Goal: Task Accomplishment & Management: Use online tool/utility

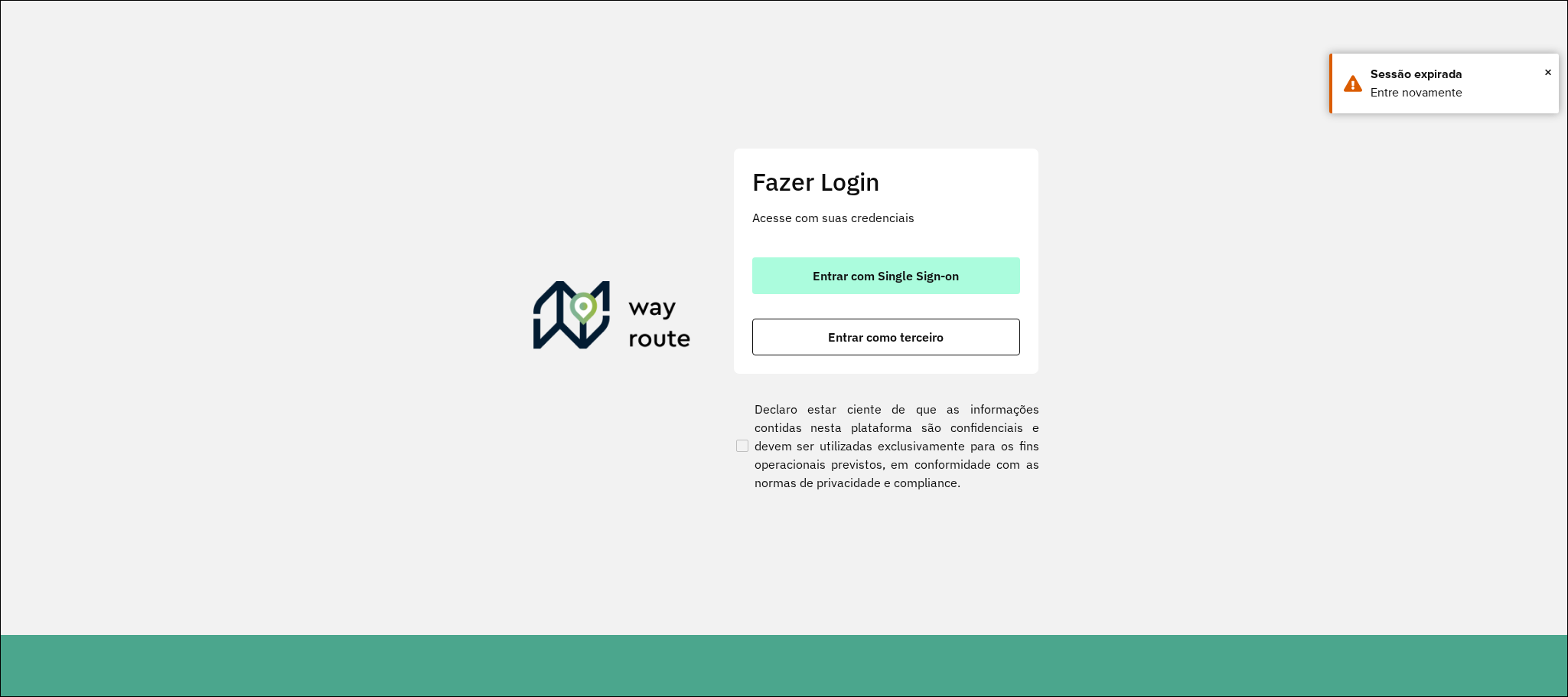
click at [981, 288] on button "Entrar com Single Sign-on" at bounding box center [886, 275] width 267 height 37
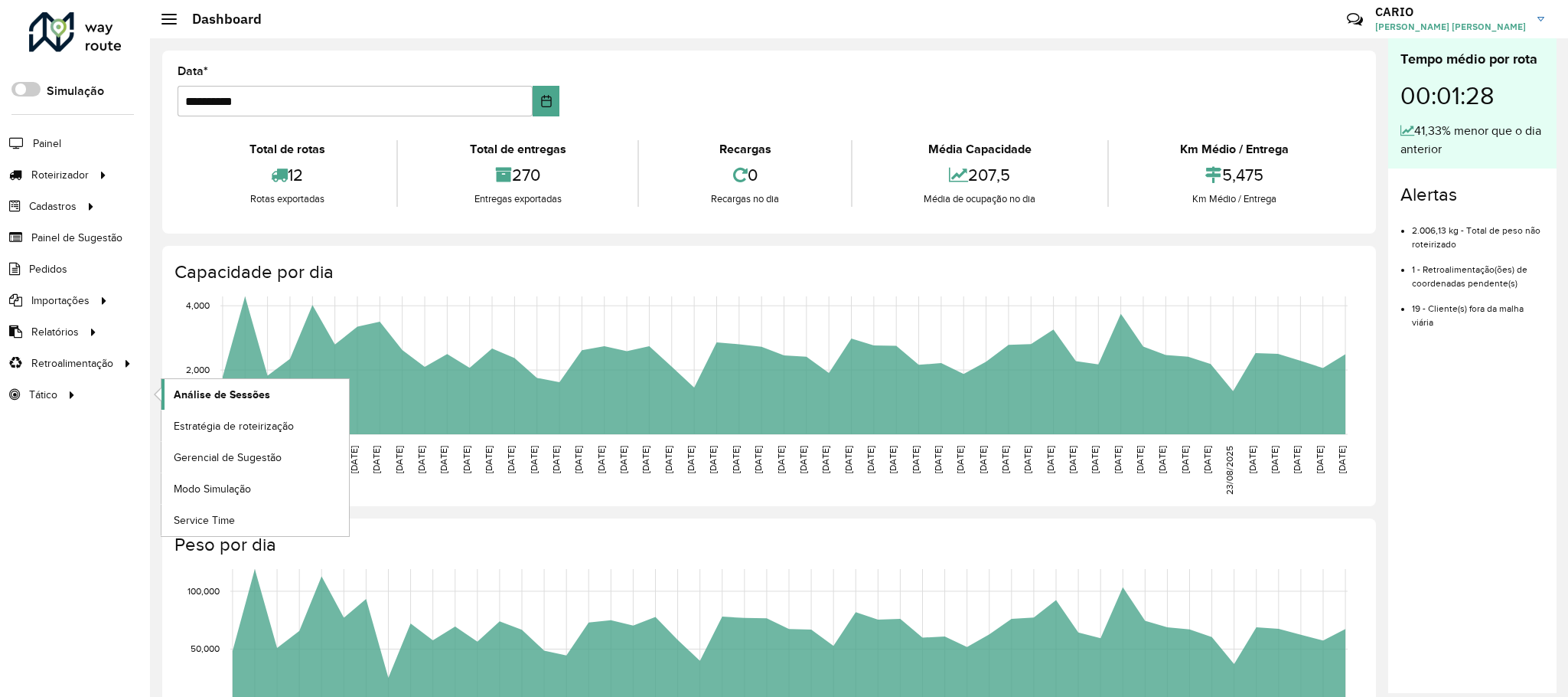
click at [301, 401] on link "Análise de Sessões" at bounding box center [255, 394] width 187 height 30
click at [240, 400] on span "Análise de Sessões" at bounding box center [222, 395] width 96 height 16
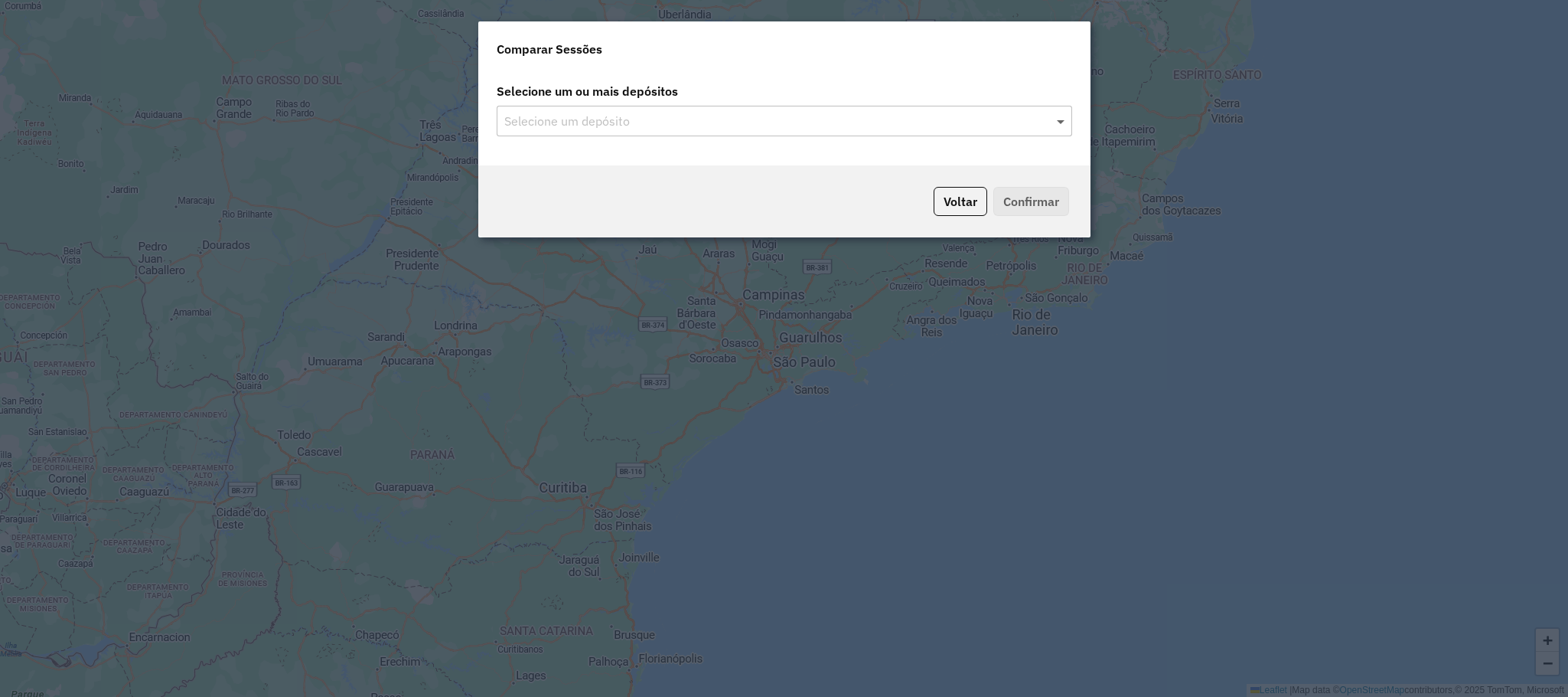
click at [1054, 126] on span at bounding box center [1062, 121] width 19 height 18
click at [1060, 116] on span at bounding box center [1062, 121] width 19 height 18
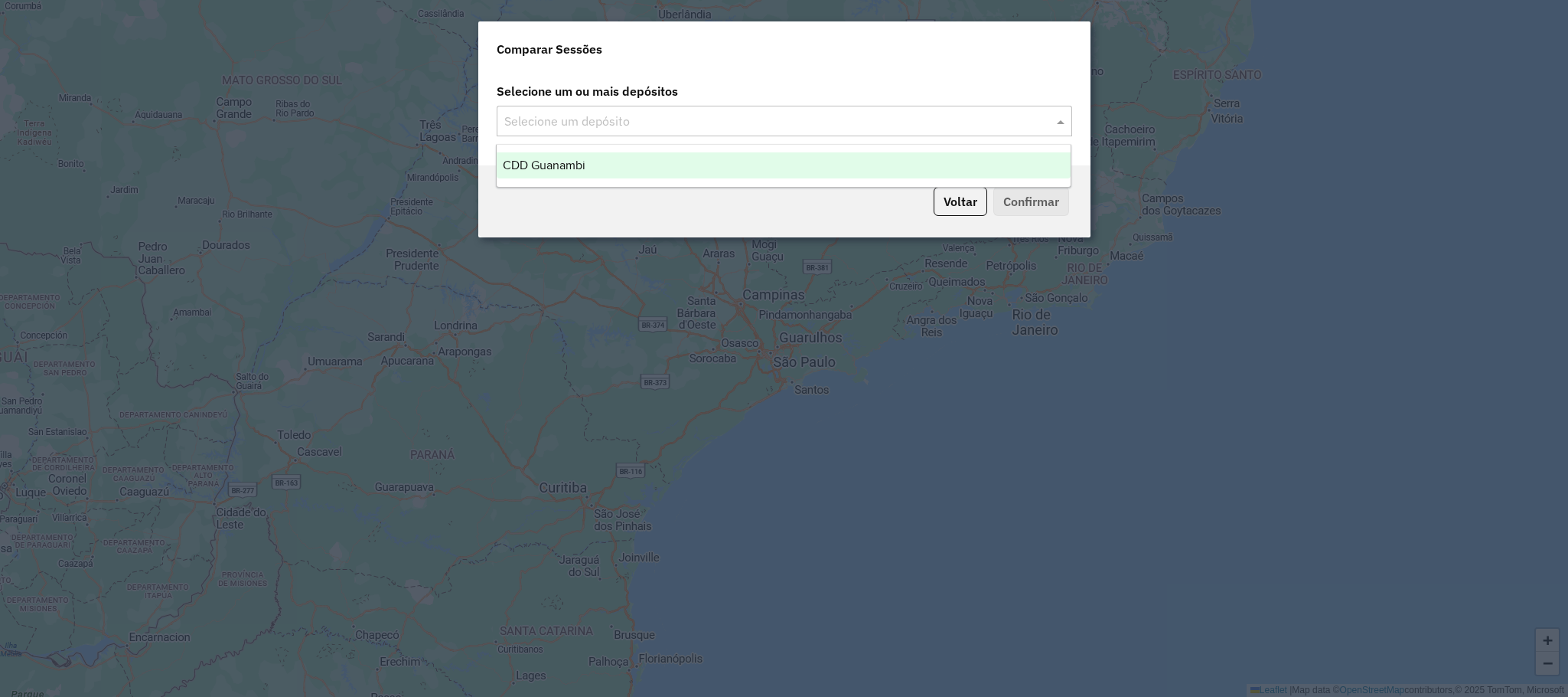
click at [671, 172] on div "CDD Guanambi" at bounding box center [783, 166] width 574 height 26
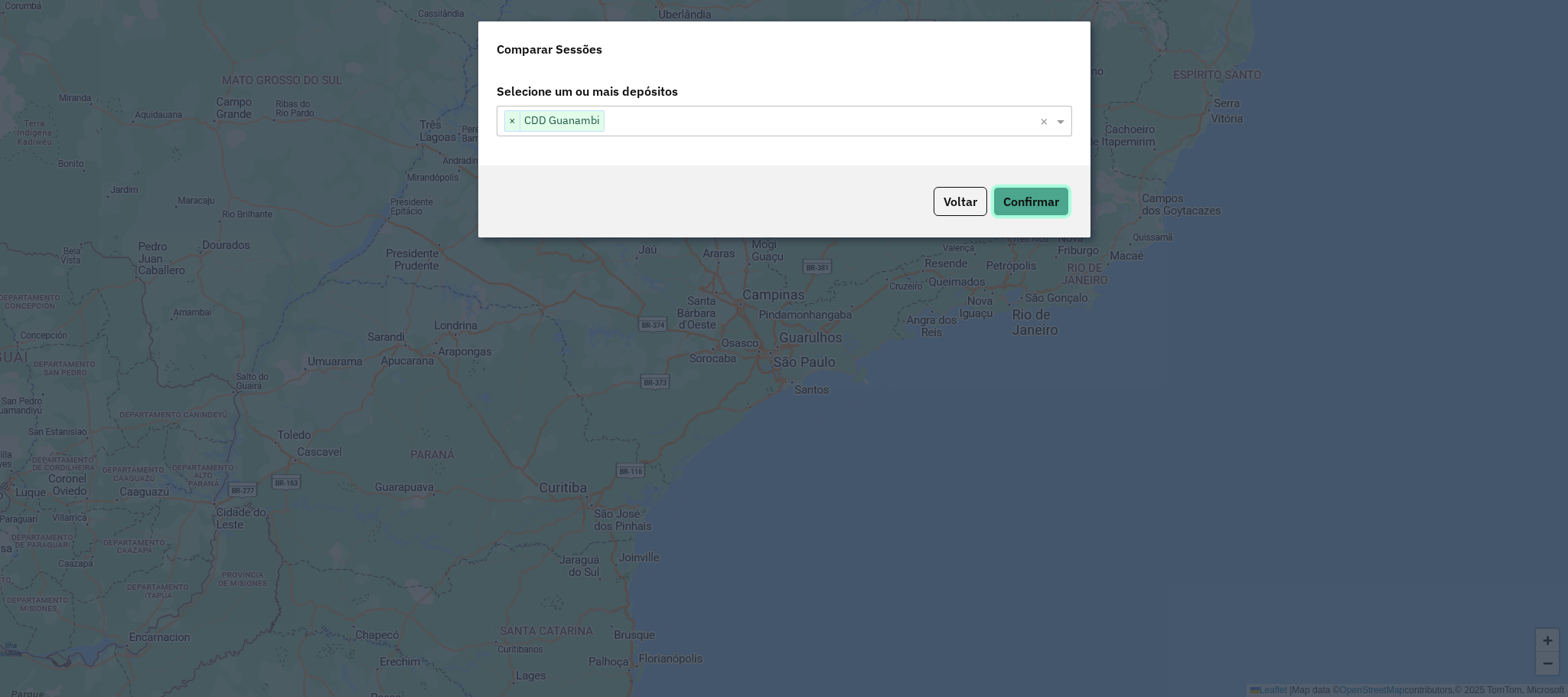
click at [1019, 210] on button "Confirmar" at bounding box center [1031, 201] width 75 height 29
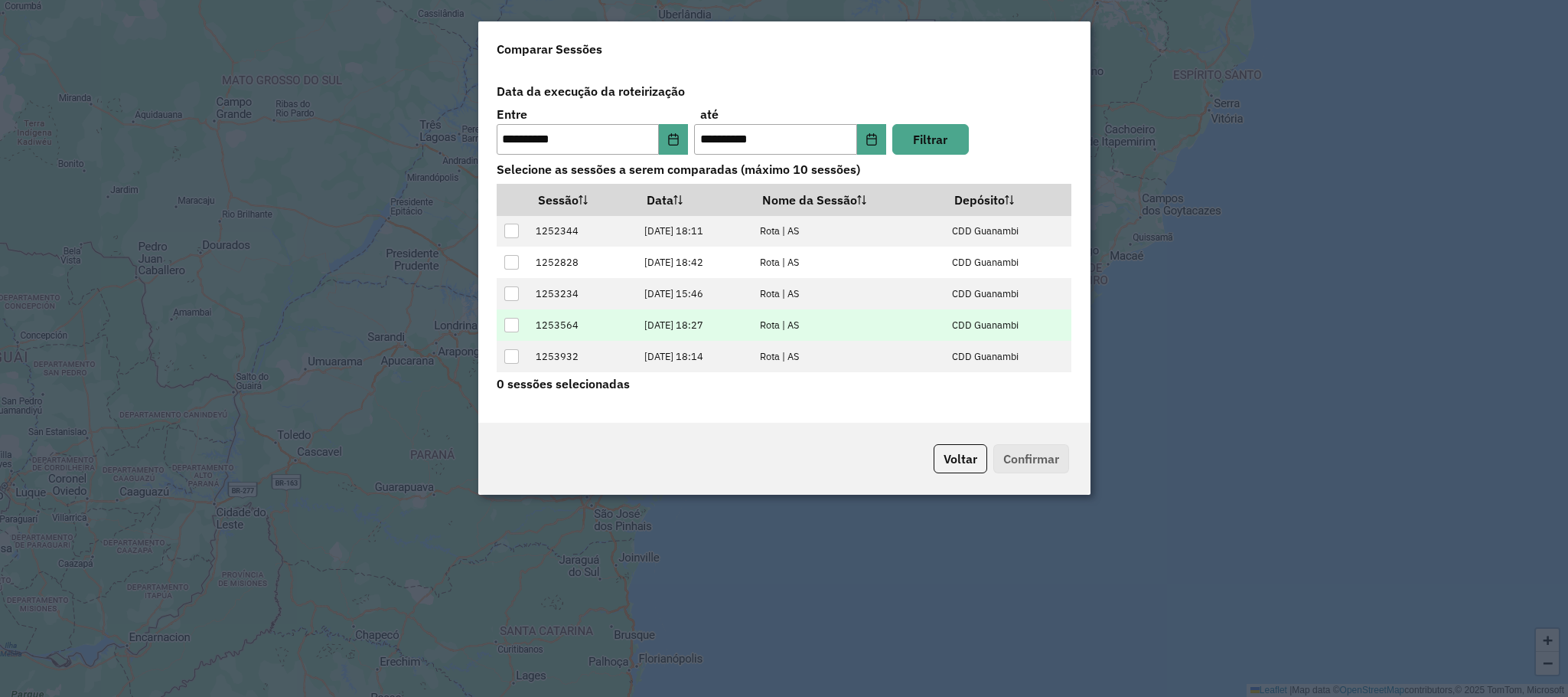
scroll to position [62, 0]
click at [515, 332] on div at bounding box center [512, 328] width 15 height 15
click at [1054, 465] on button "Confirmar" at bounding box center [1031, 458] width 75 height 29
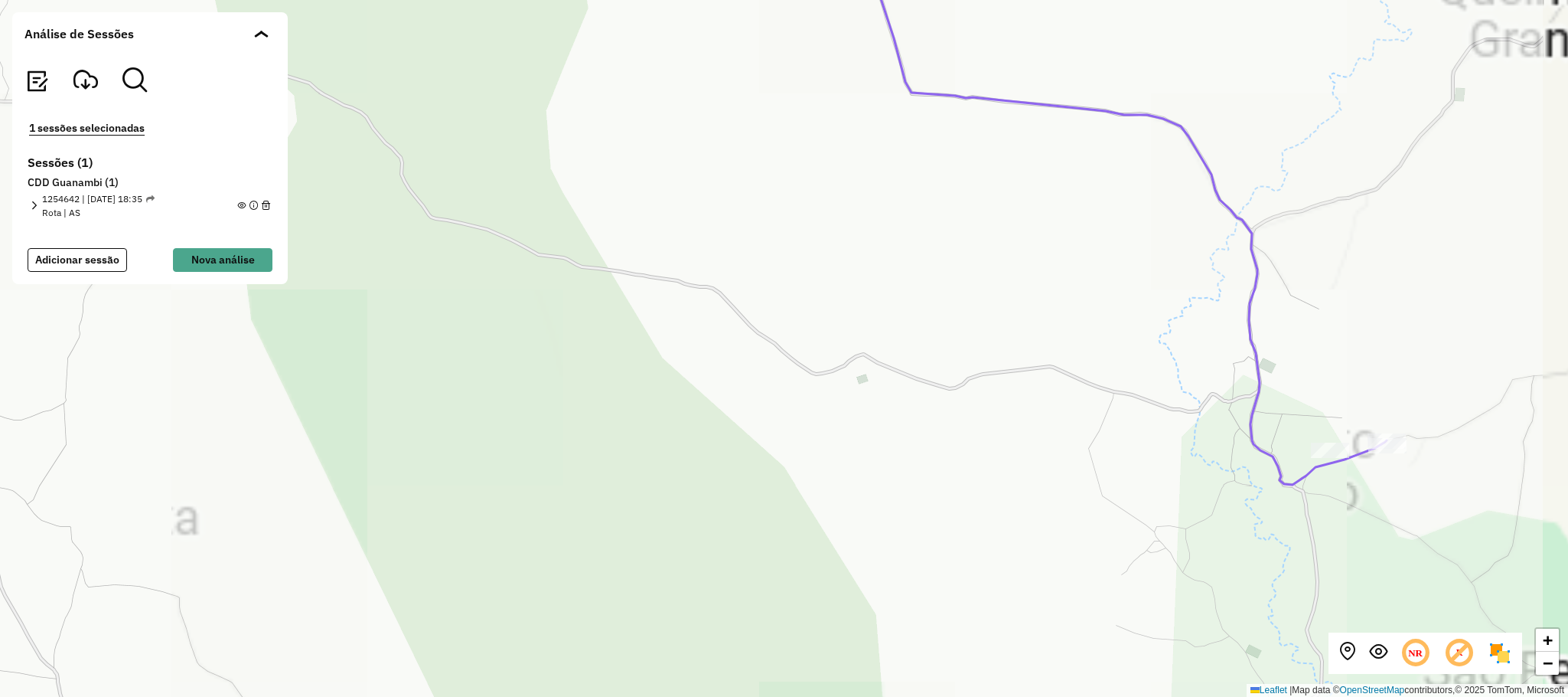
drag, startPoint x: 1422, startPoint y: 363, endPoint x: 1351, endPoint y: 350, distance: 72.2
click at [1351, 350] on div "+ − Leaflet | Map data © OpenStreetMap contributors,© 2025 TomTom, Microsoft" at bounding box center [784, 348] width 1568 height 697
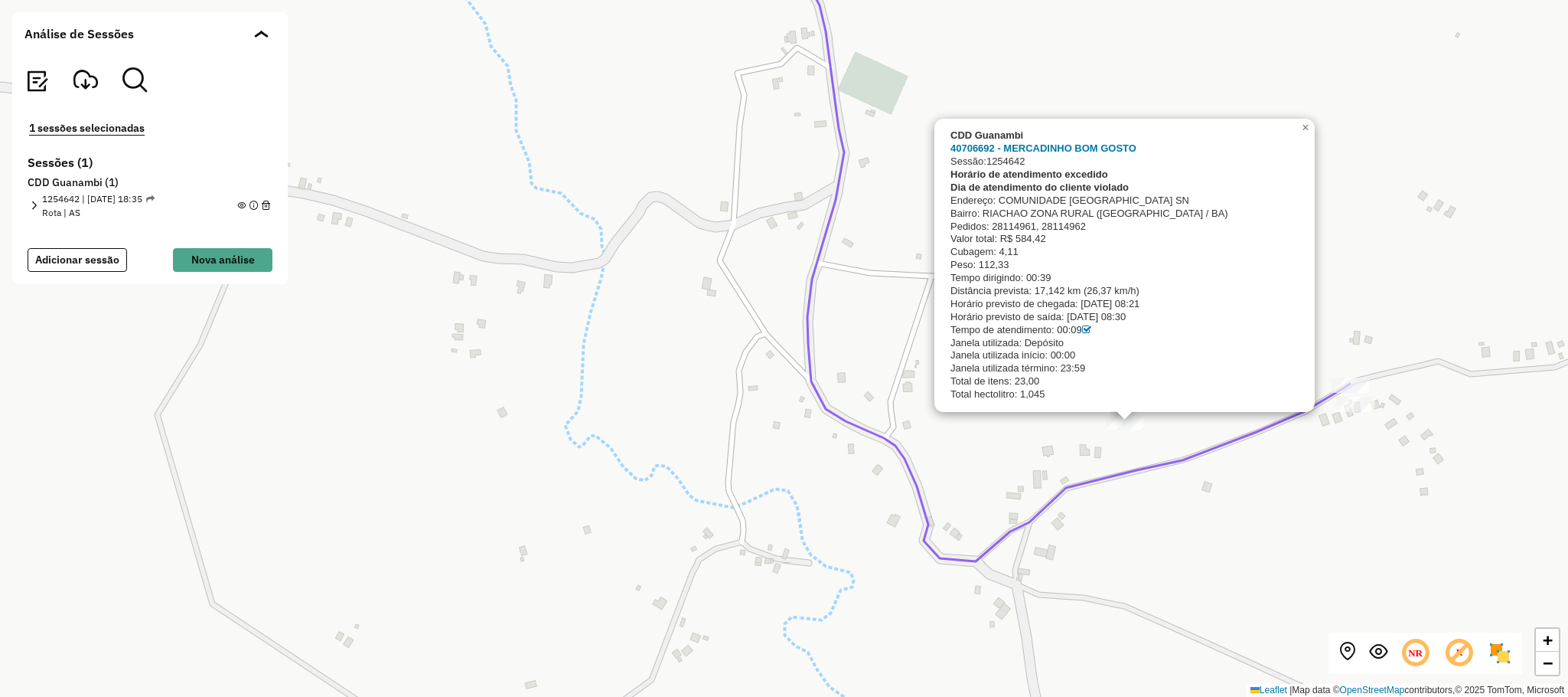
click at [1160, 457] on icon at bounding box center [1076, 245] width 548 height 631
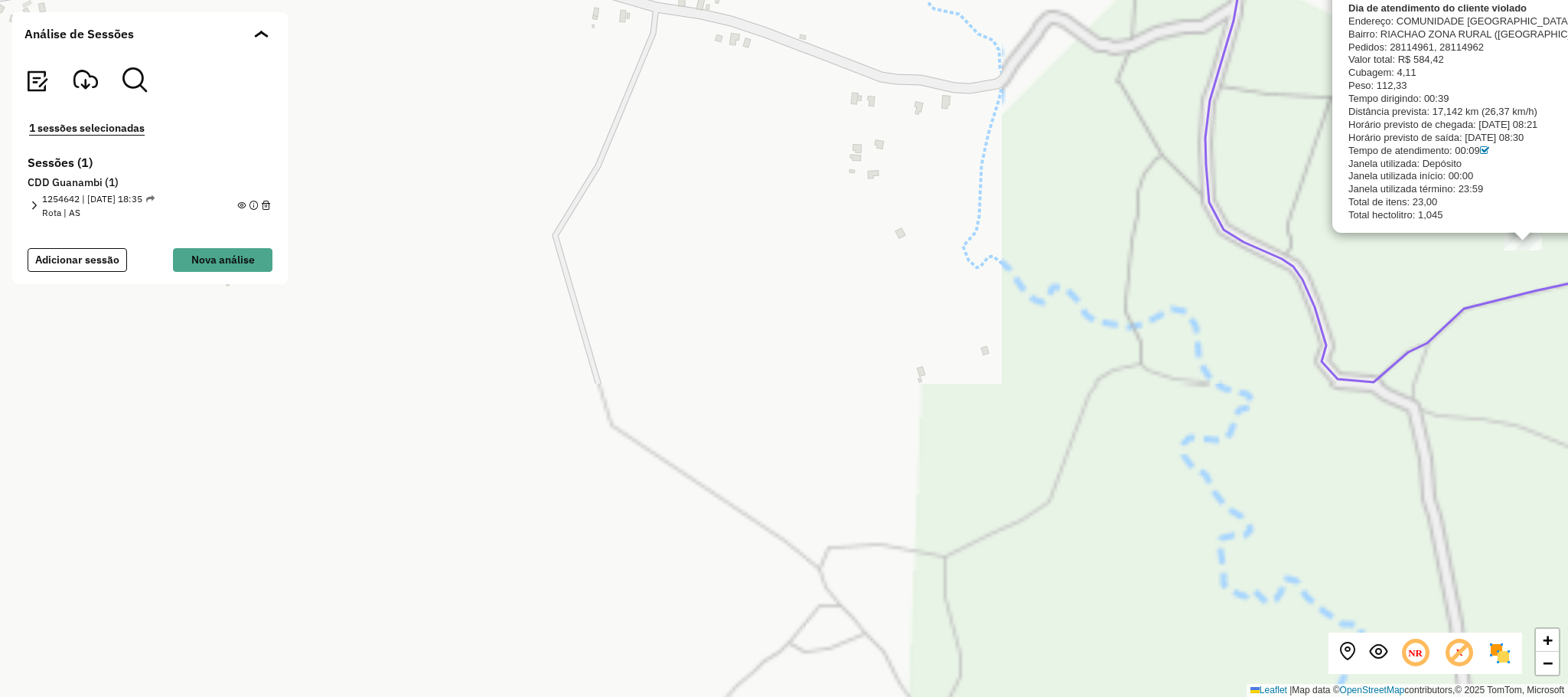
click at [788, 470] on div "CDD Guanambi 40706692 - MERCADINHO BOM GOSTO Sessão: 1254642 Horário de atendim…" at bounding box center [784, 348] width 1568 height 697
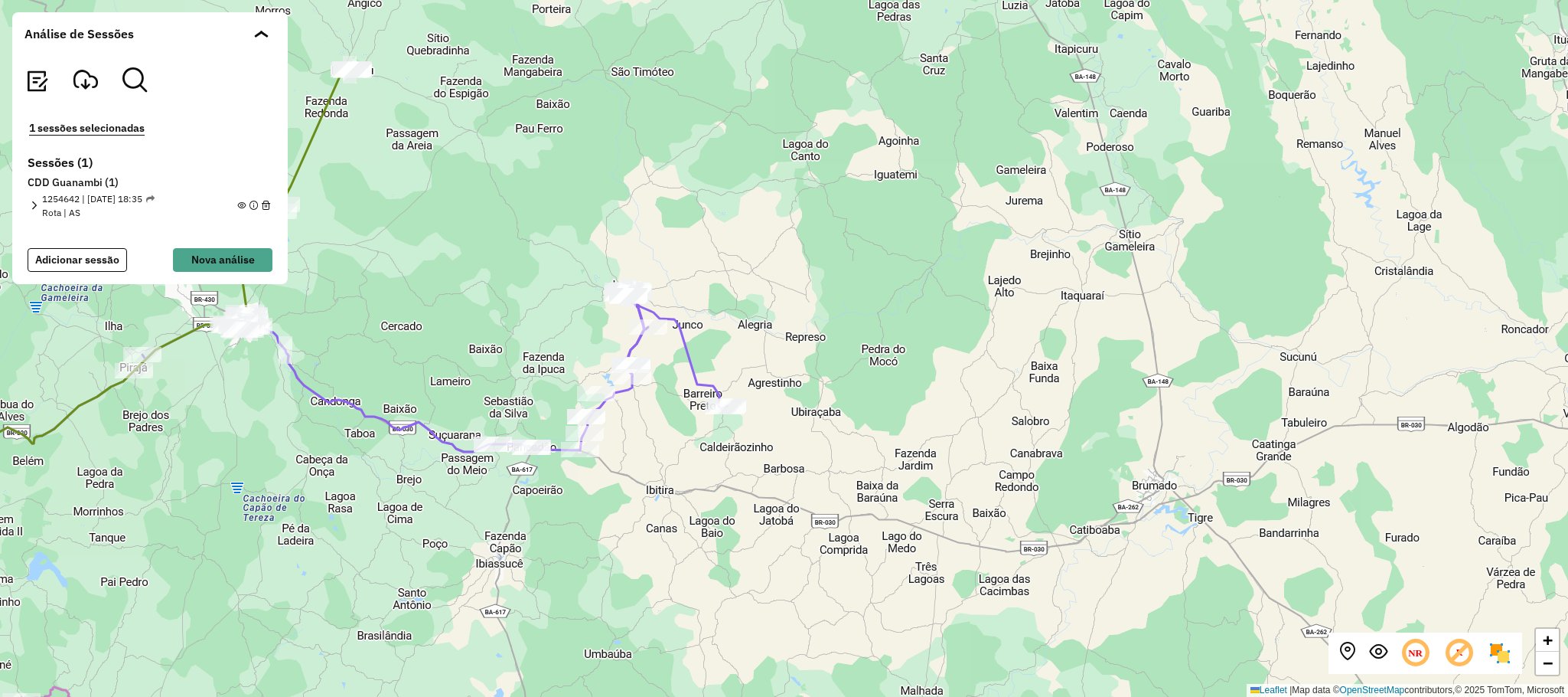
click at [258, 35] on span at bounding box center [258, 33] width 8 height 7
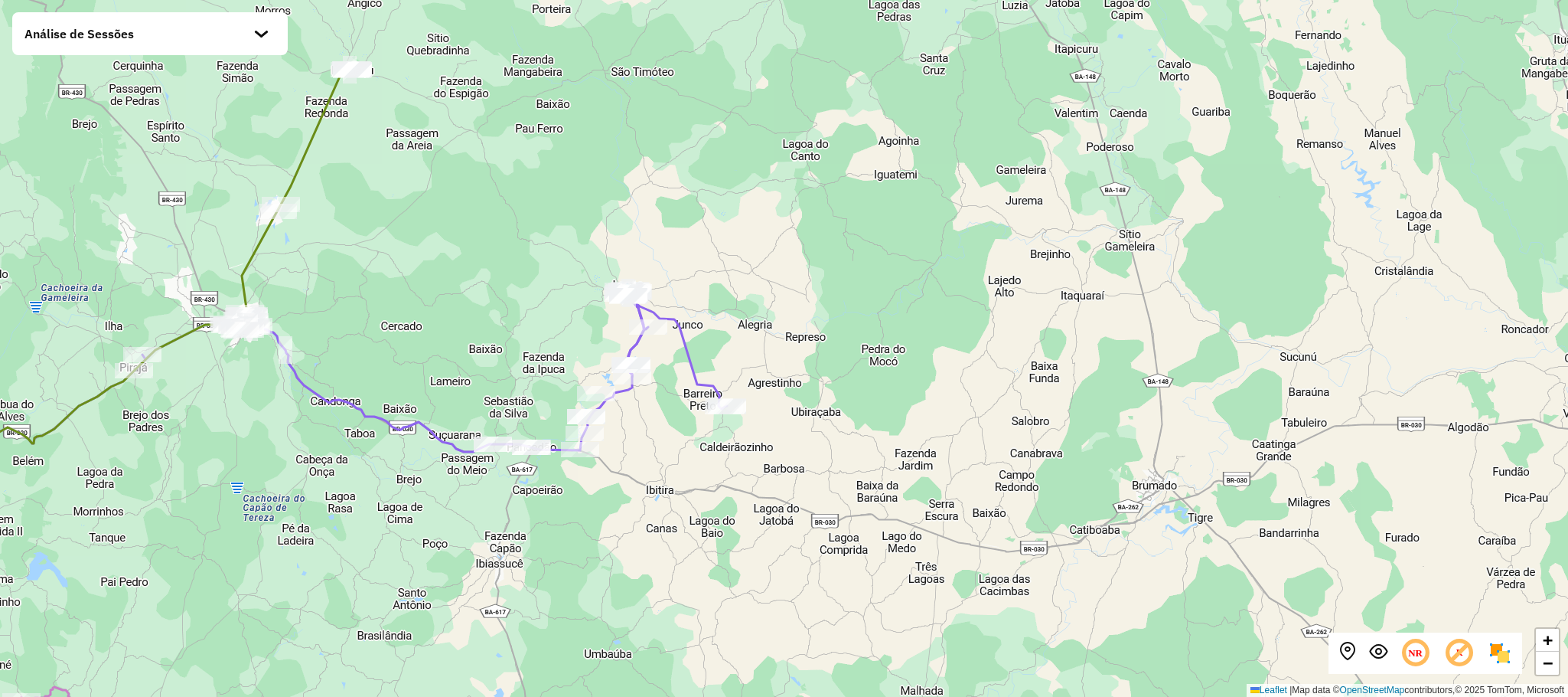
click at [260, 38] on span at bounding box center [263, 33] width 8 height 7
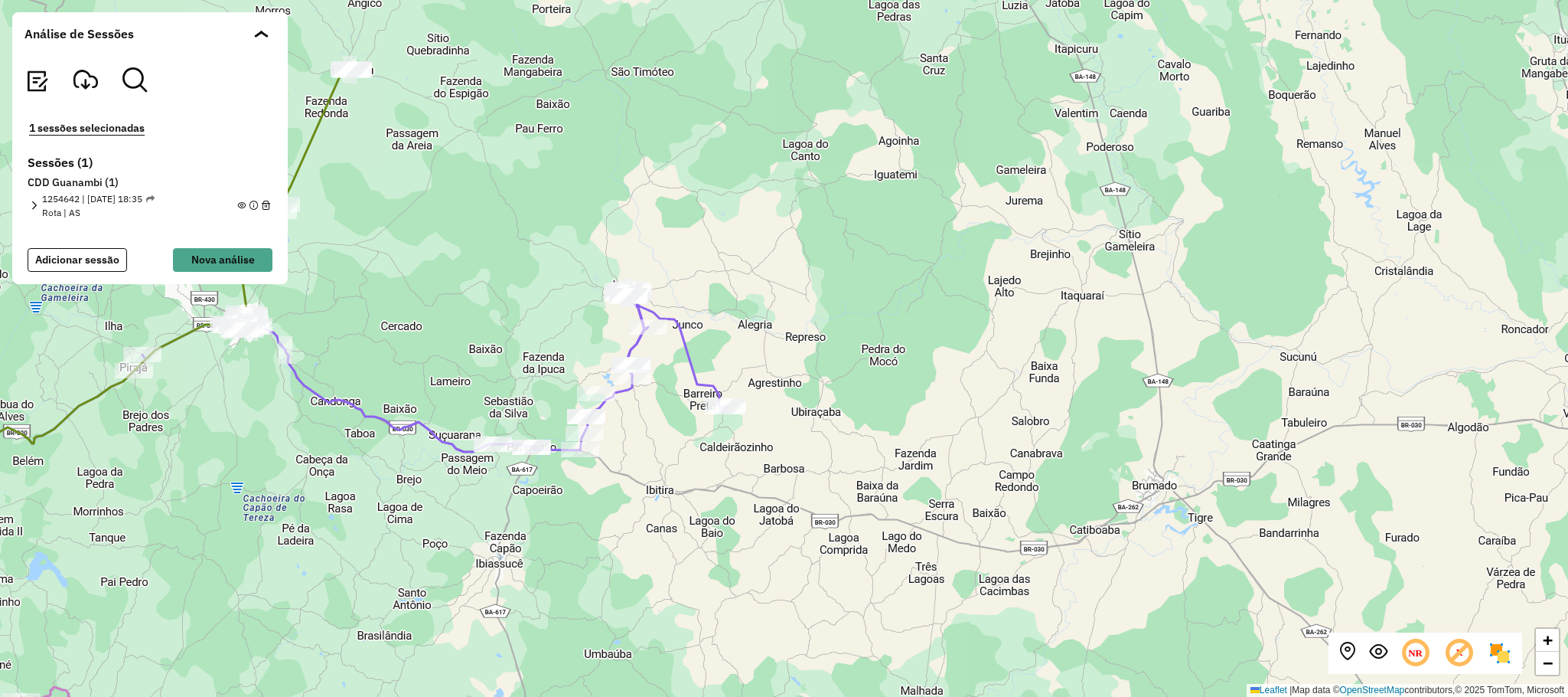
click at [259, 35] on span at bounding box center [263, 33] width 8 height 7
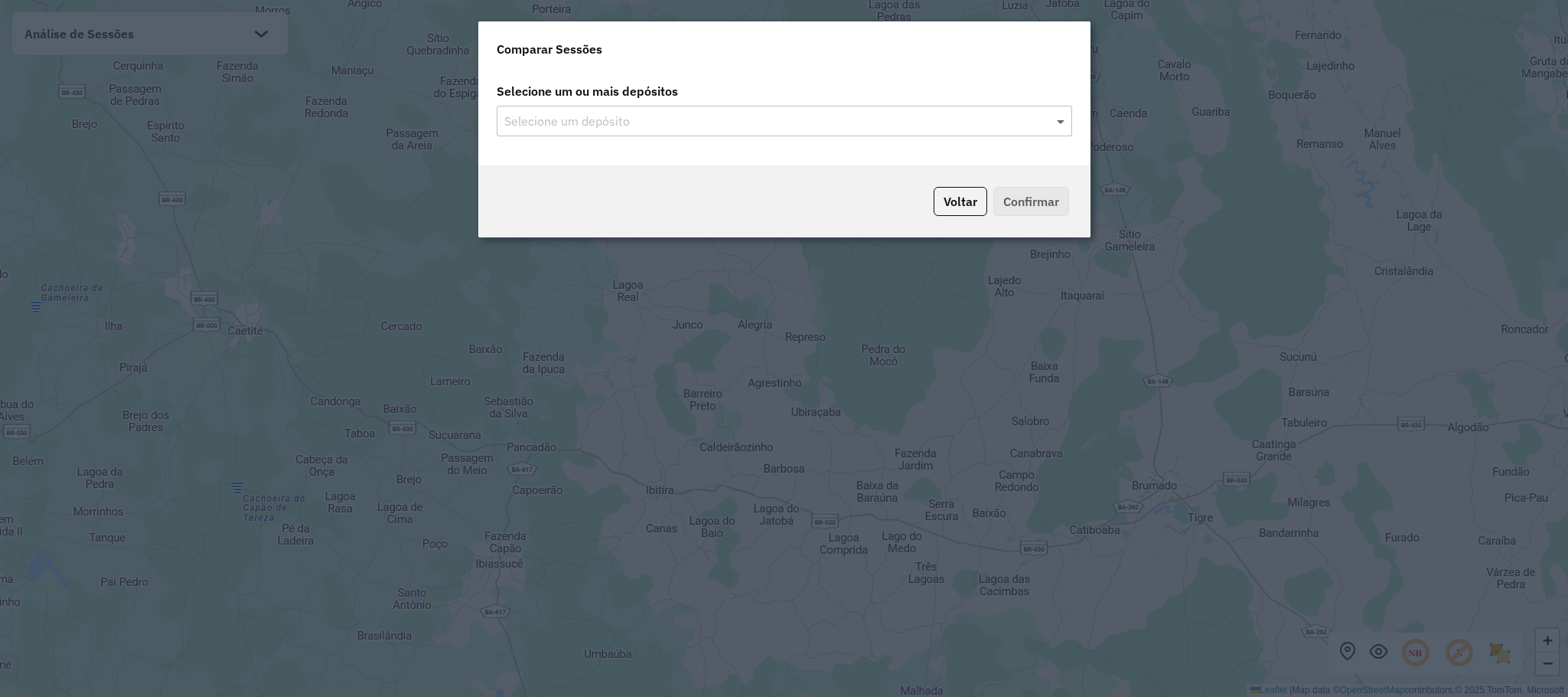
click at [1066, 120] on span at bounding box center [1062, 121] width 19 height 18
click at [1059, 120] on span at bounding box center [1062, 121] width 19 height 18
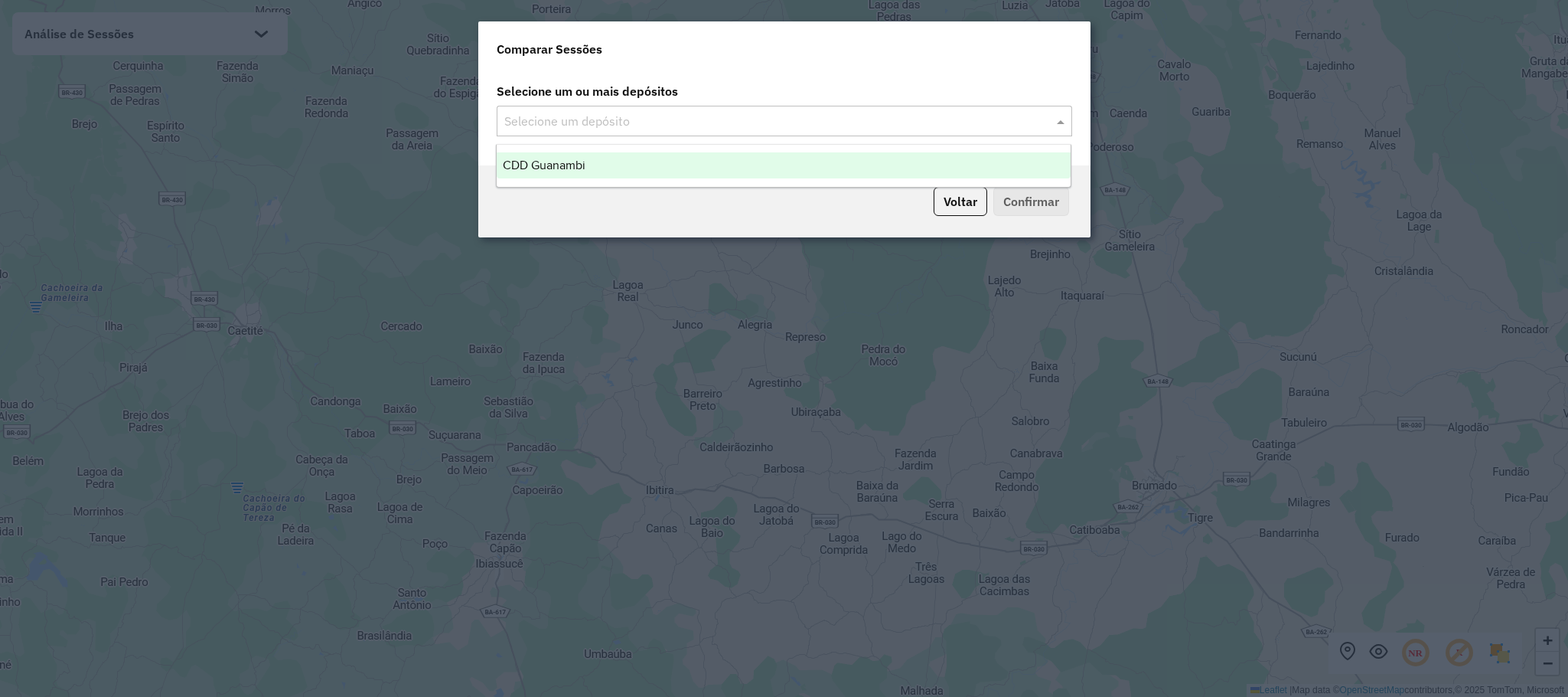
click at [792, 167] on div "CDD Guanambi" at bounding box center [783, 166] width 574 height 26
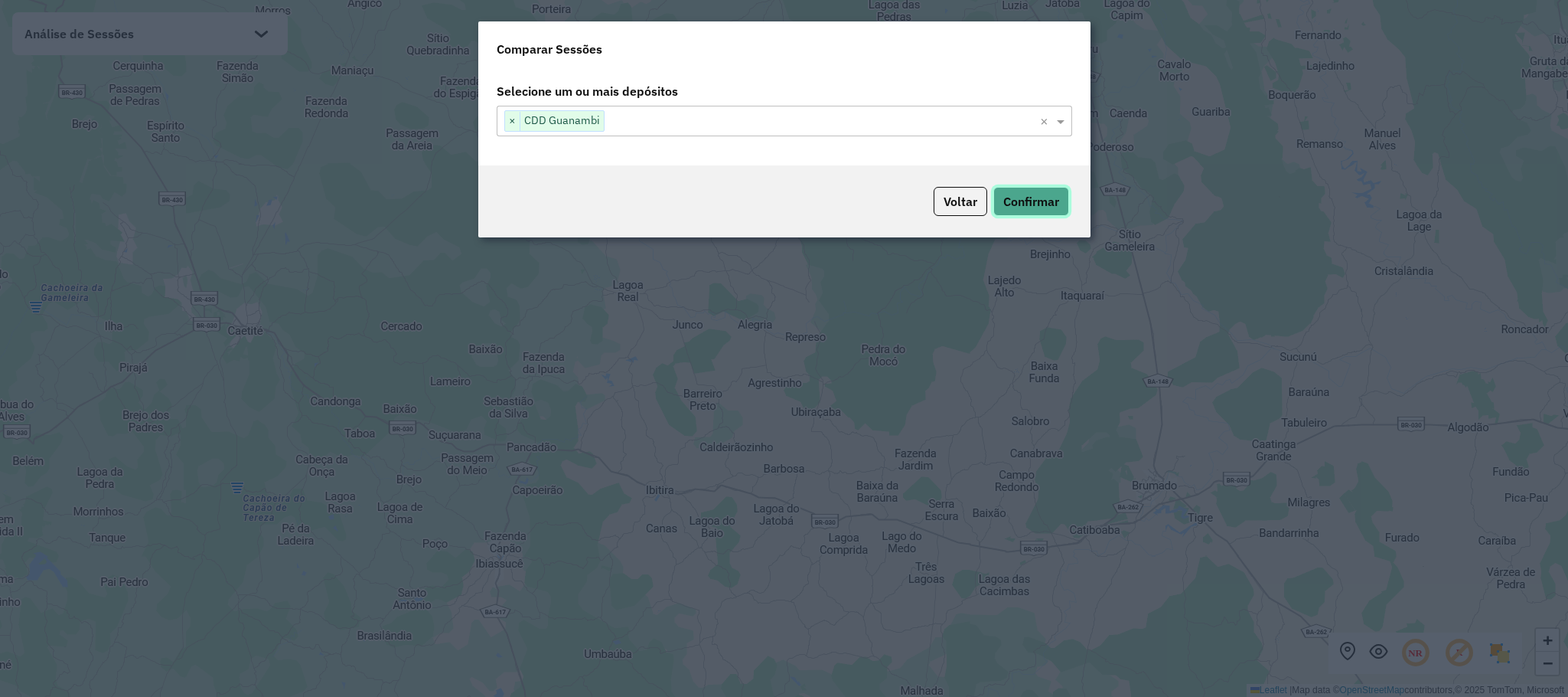
click at [1006, 195] on button "Confirmar" at bounding box center [1031, 201] width 75 height 29
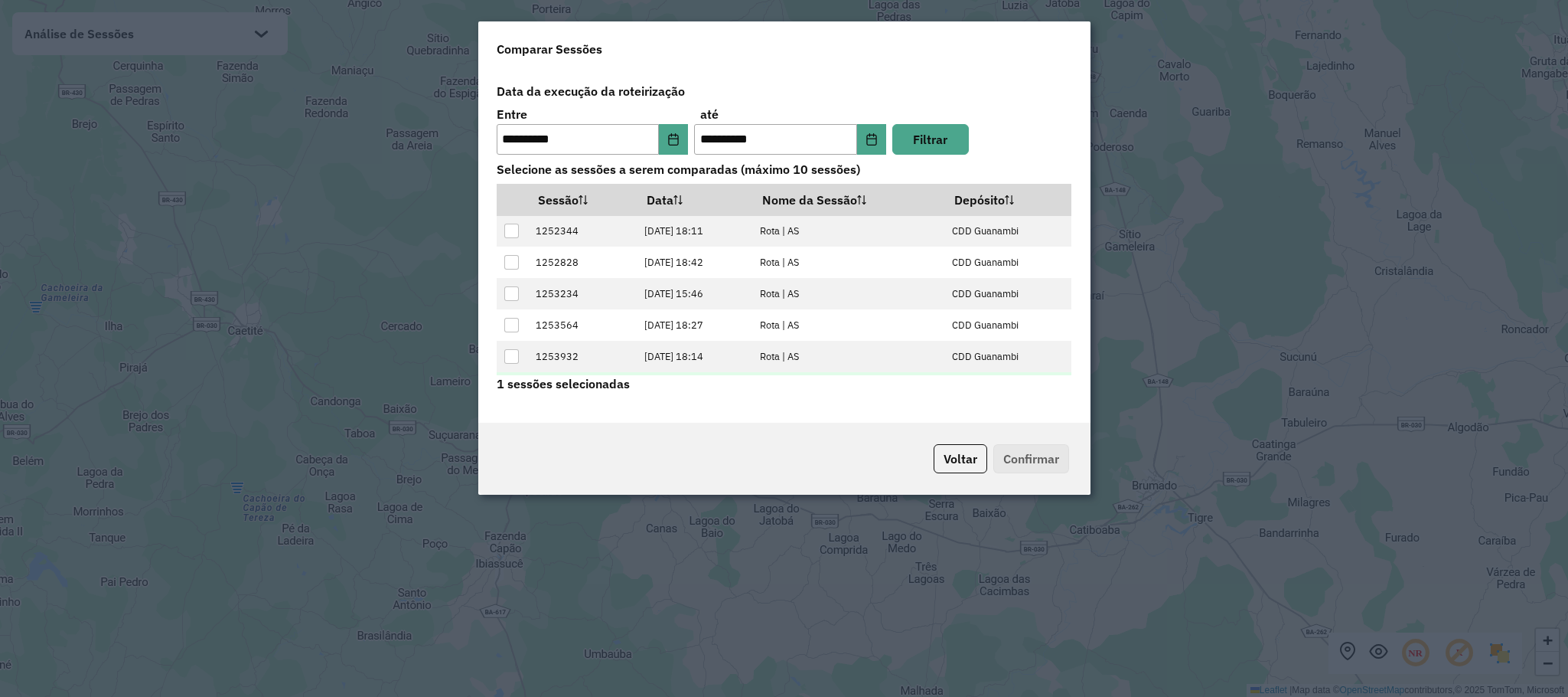
scroll to position [30, 0]
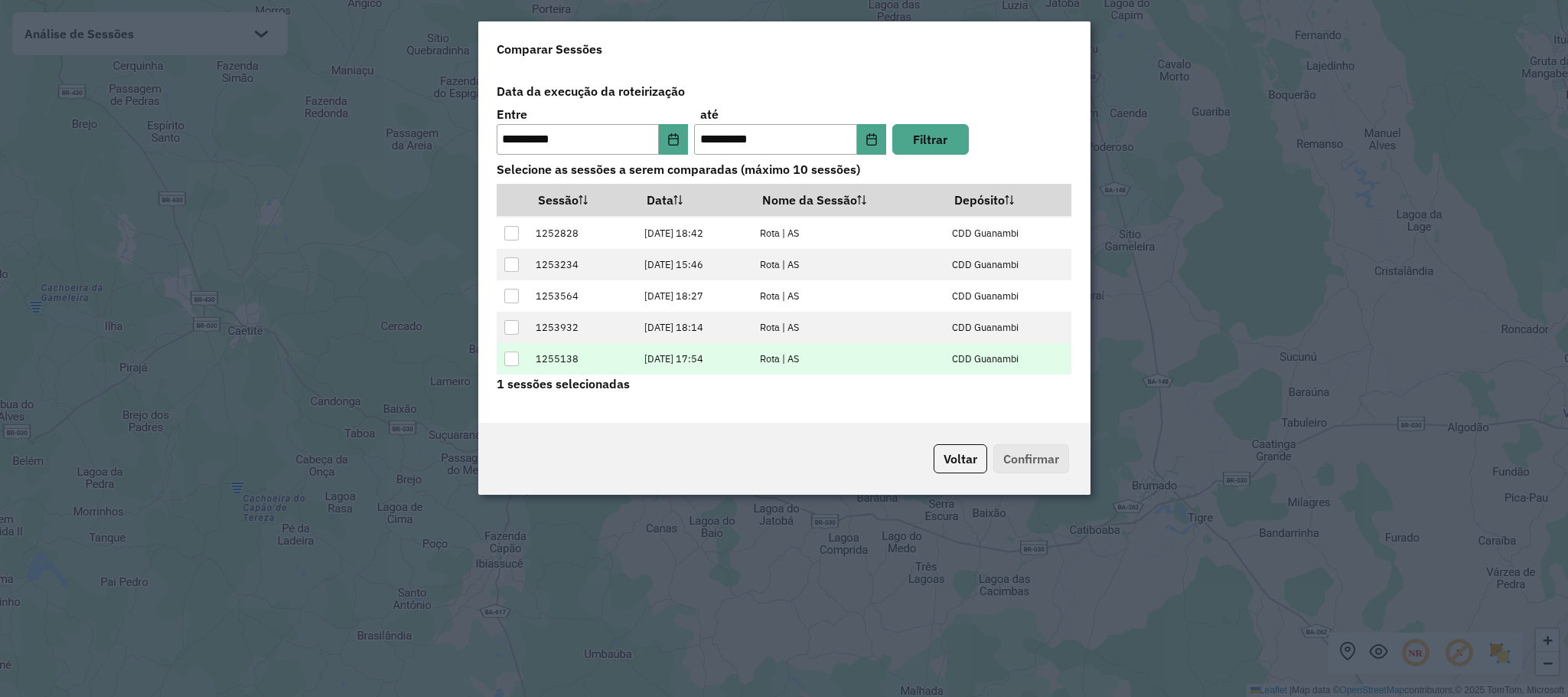
click at [508, 355] on div at bounding box center [512, 359] width 15 height 15
click at [1034, 457] on button "Confirmar" at bounding box center [1031, 458] width 75 height 29
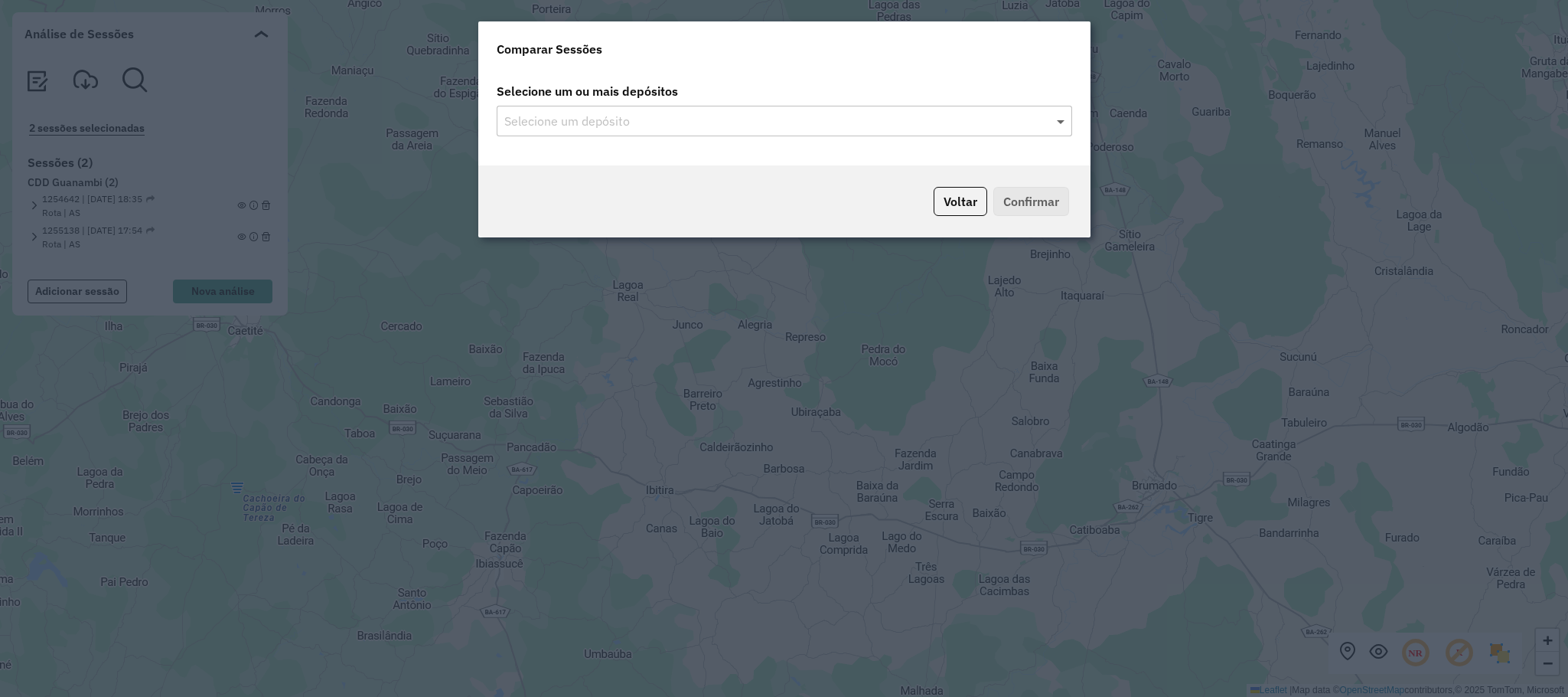
click at [1060, 126] on span at bounding box center [1062, 121] width 19 height 18
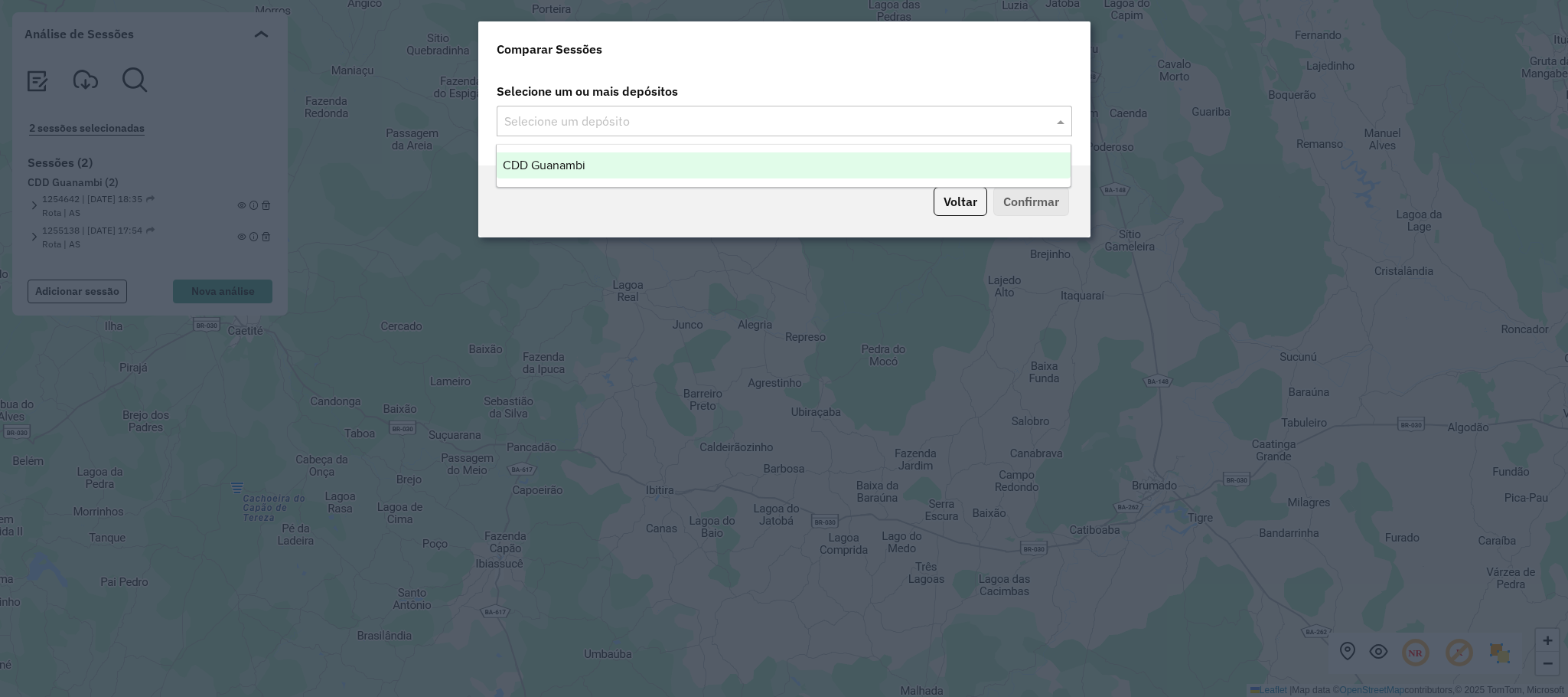
click at [1054, 122] on span at bounding box center [1062, 121] width 19 height 18
click at [664, 167] on div "CDD Guanambi" at bounding box center [783, 166] width 574 height 26
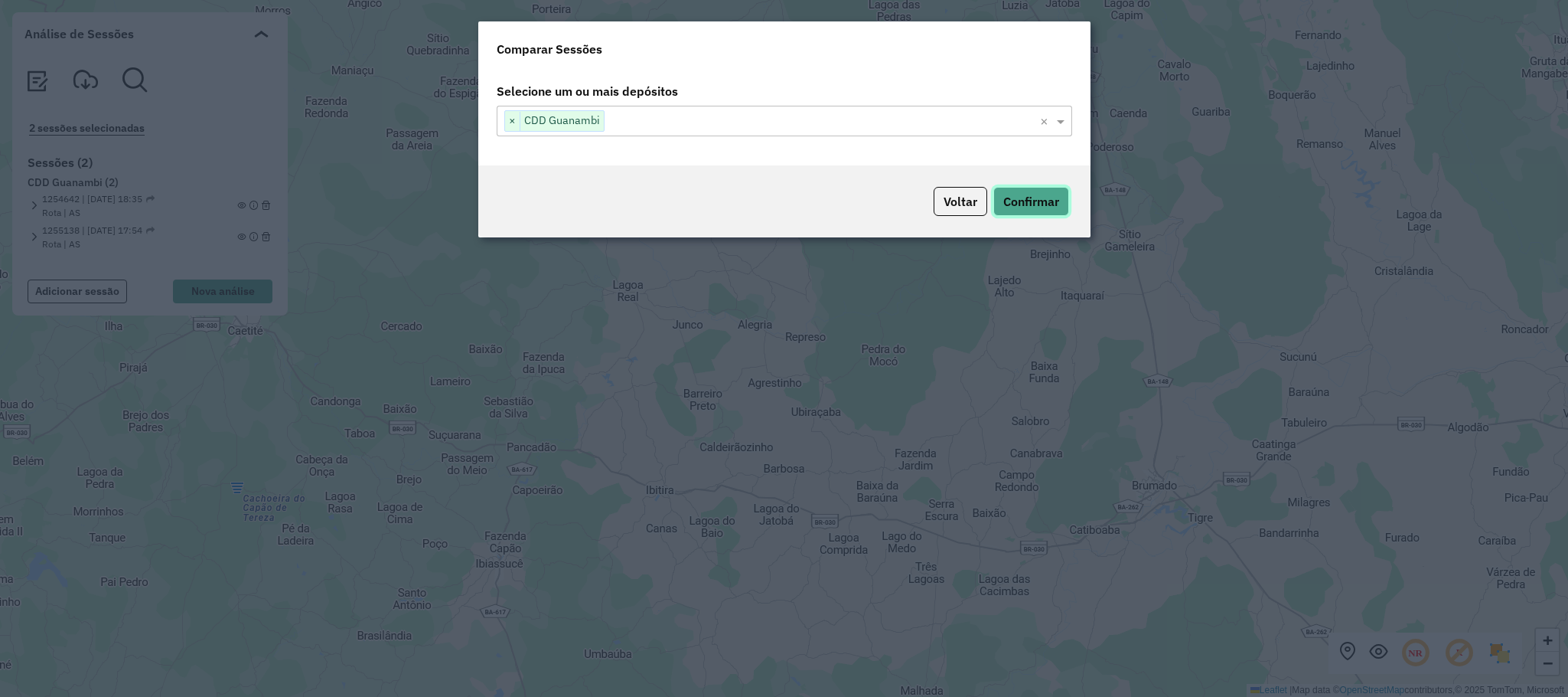
click at [1013, 199] on button "Confirmar" at bounding box center [1031, 201] width 75 height 29
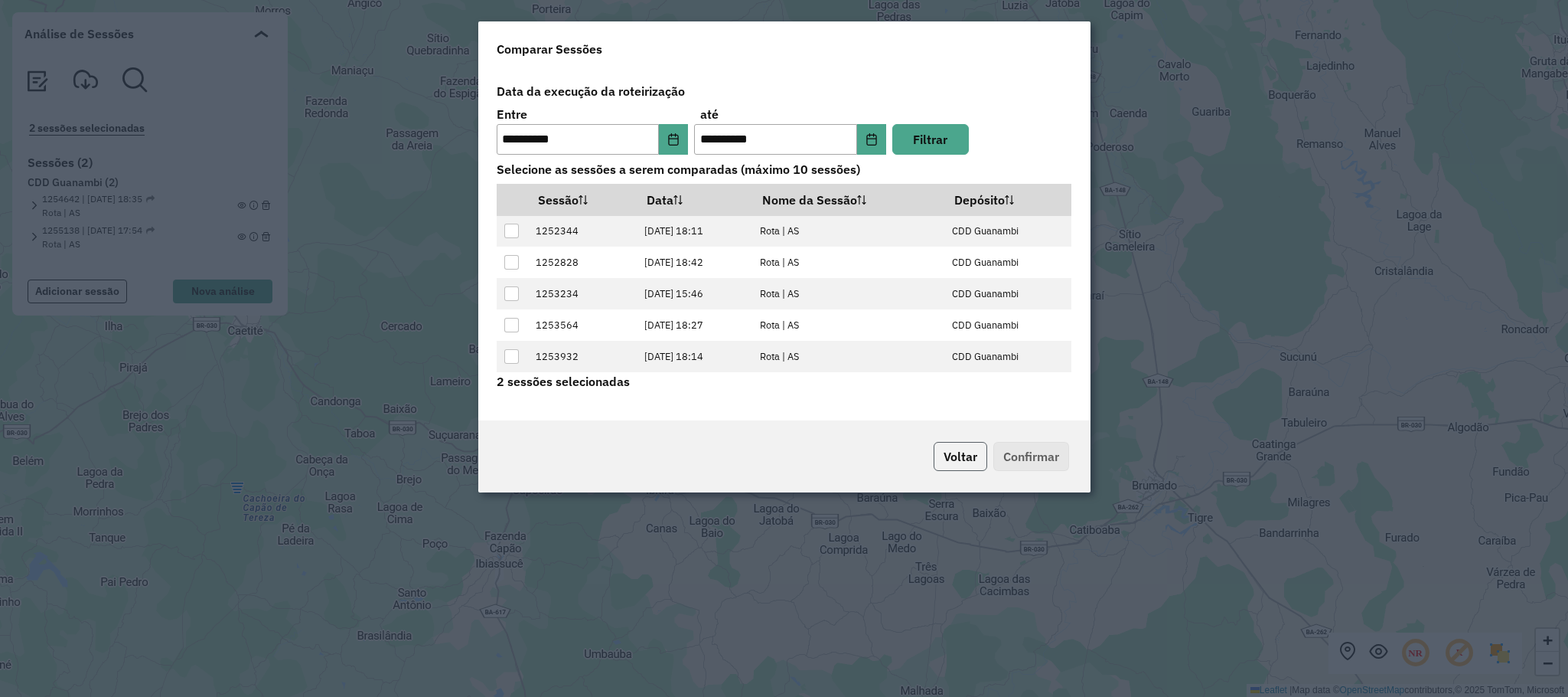
click at [948, 453] on button "Voltar" at bounding box center [960, 456] width 53 height 29
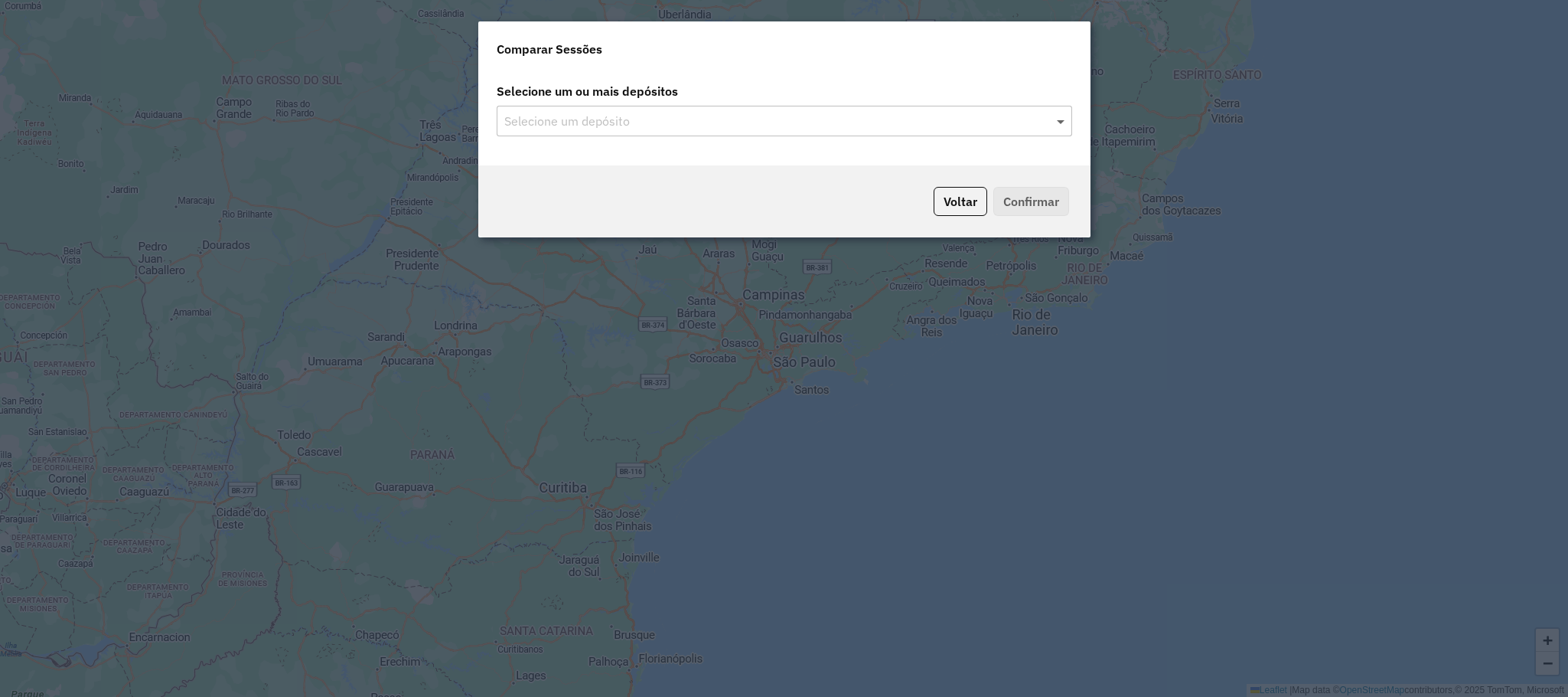
click at [1065, 122] on span at bounding box center [1062, 121] width 19 height 18
click at [784, 119] on input "text" at bounding box center [776, 122] width 552 height 18
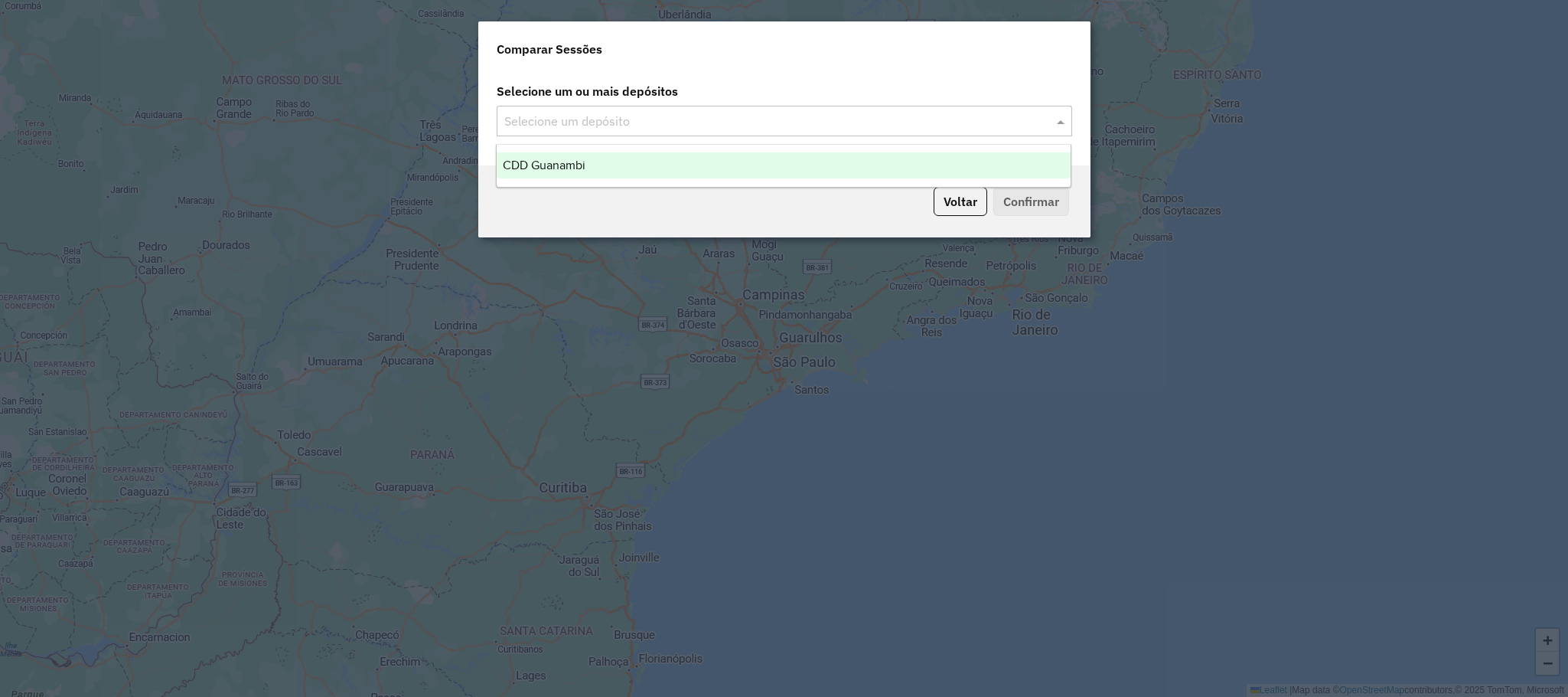
click at [698, 170] on div "CDD Guanambi" at bounding box center [783, 166] width 574 height 26
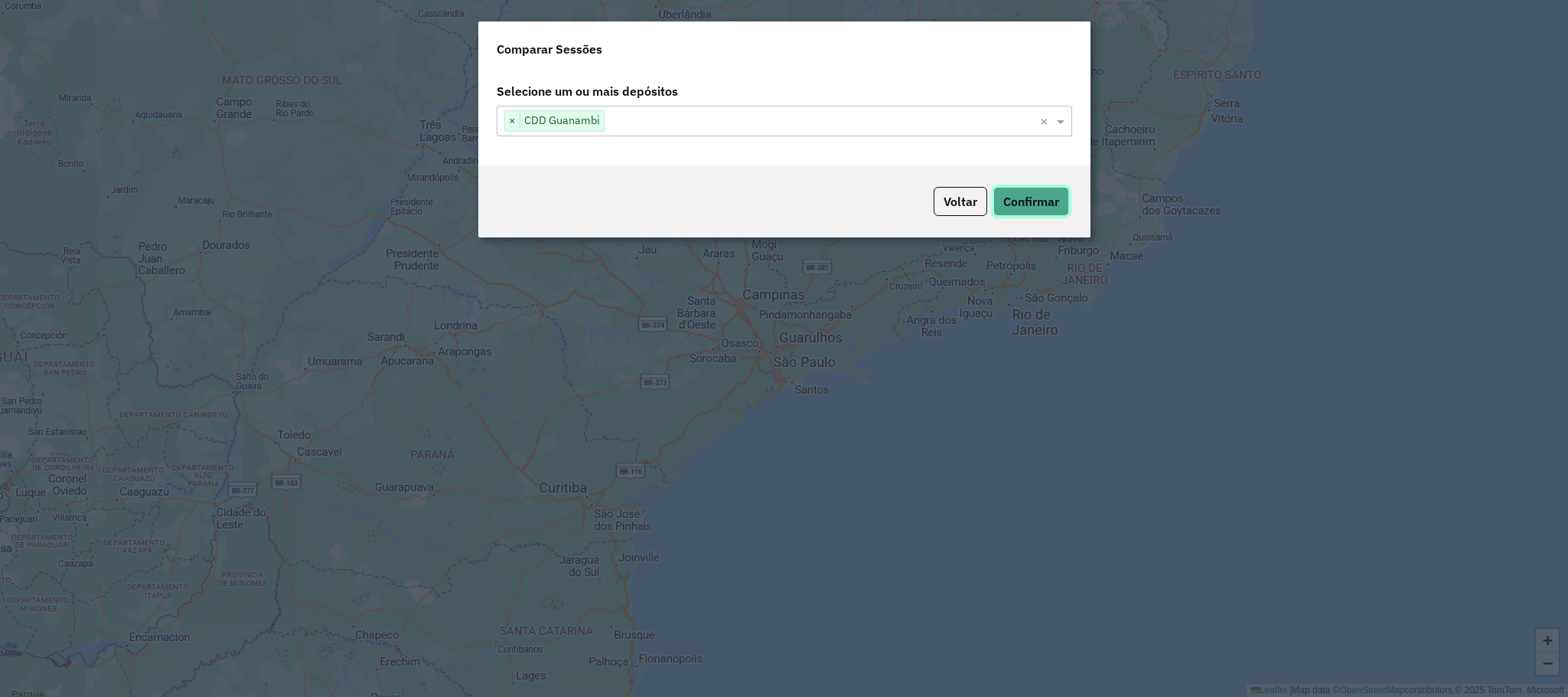
click at [1031, 209] on button "Confirmar" at bounding box center [1031, 201] width 75 height 29
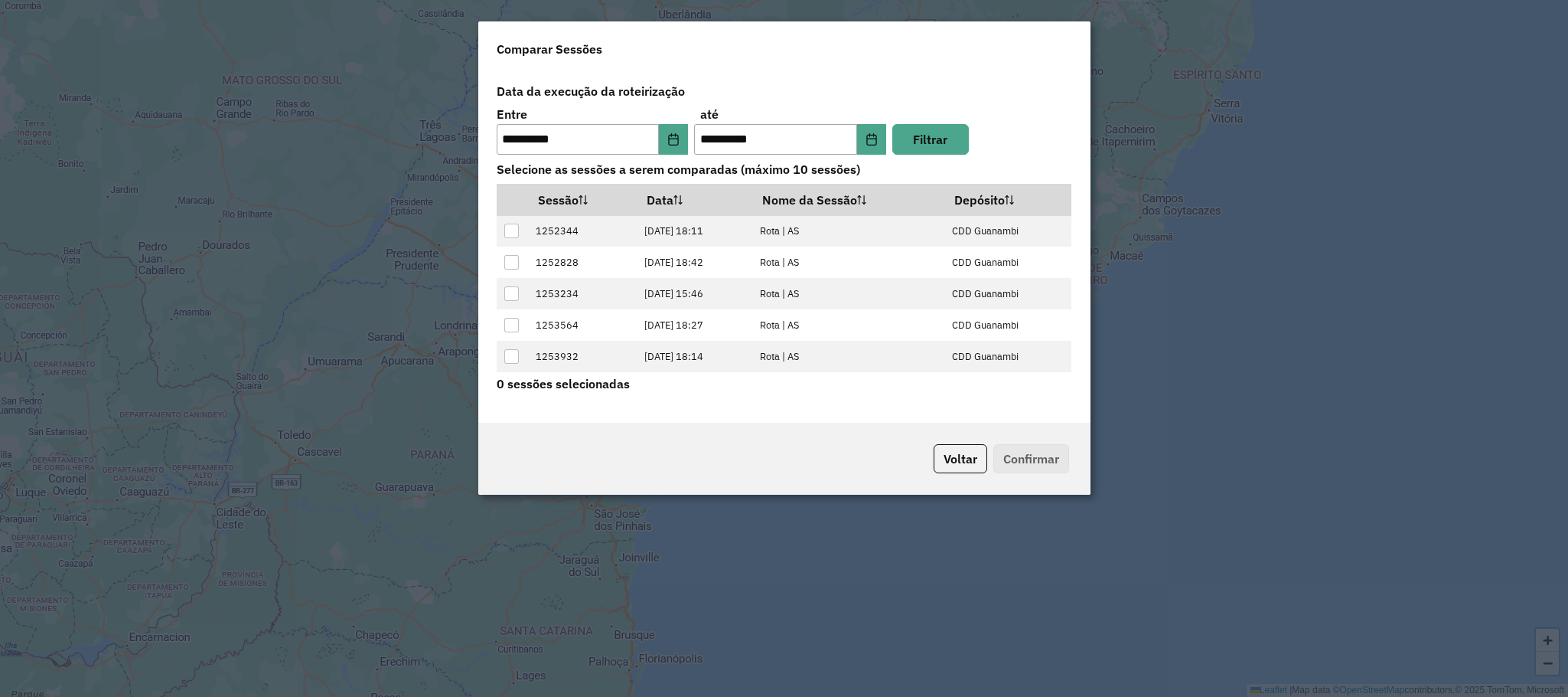
scroll to position [62, 0]
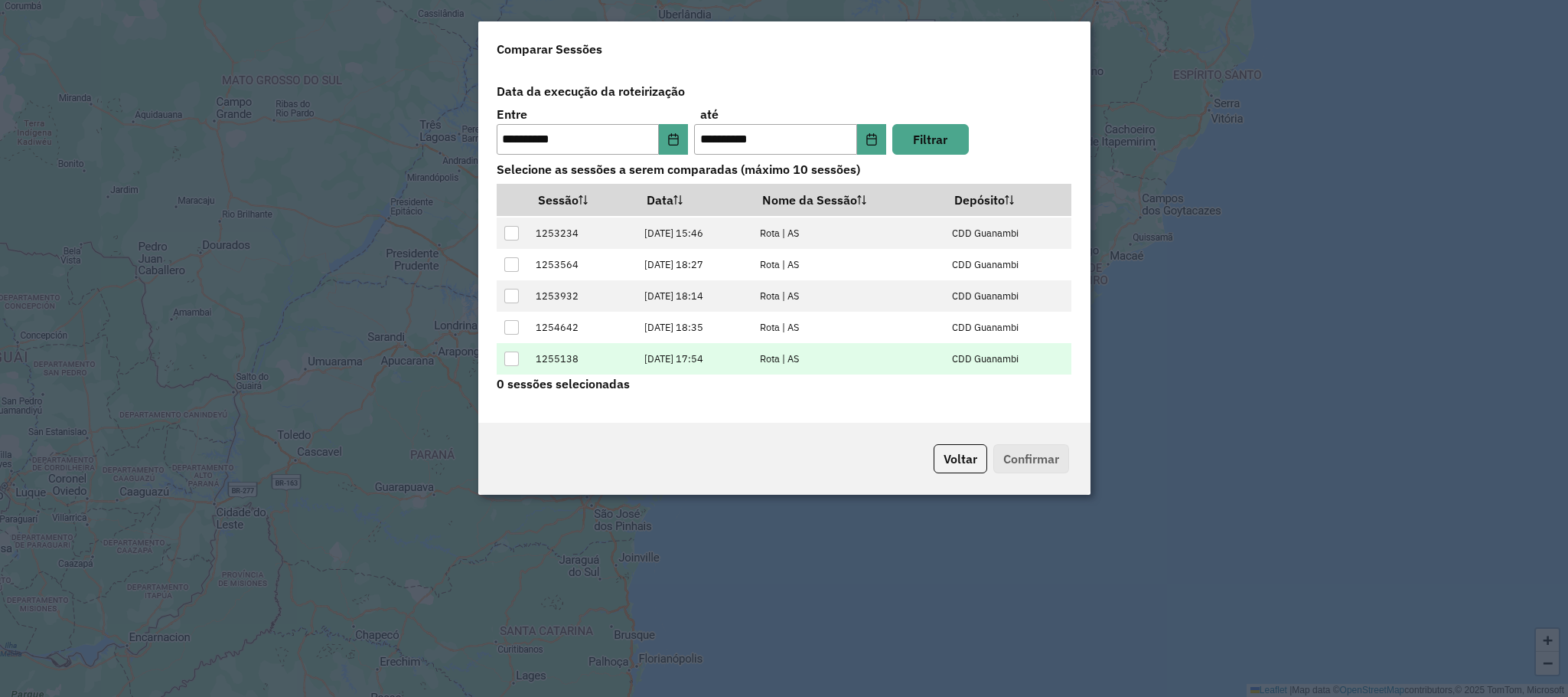
click at [510, 356] on div at bounding box center [512, 359] width 15 height 15
click at [1043, 457] on button "Confirmar" at bounding box center [1031, 458] width 75 height 29
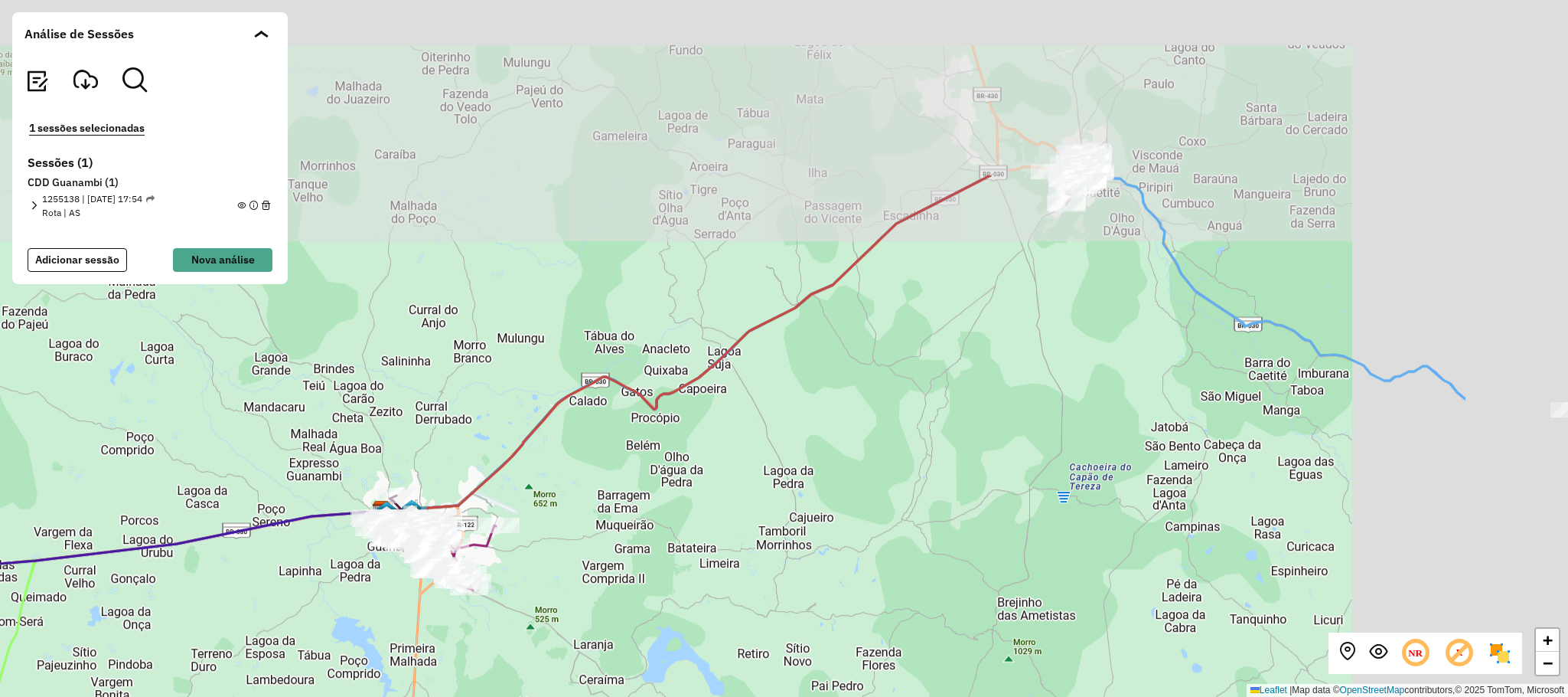
drag, startPoint x: 1072, startPoint y: 187, endPoint x: 807, endPoint y: 429, distance: 358.9
click at [809, 429] on div "+ − Leaflet | Map data © OpenStreetMap contributors,© 2025 TomTom, Microsoft" at bounding box center [784, 348] width 1568 height 697
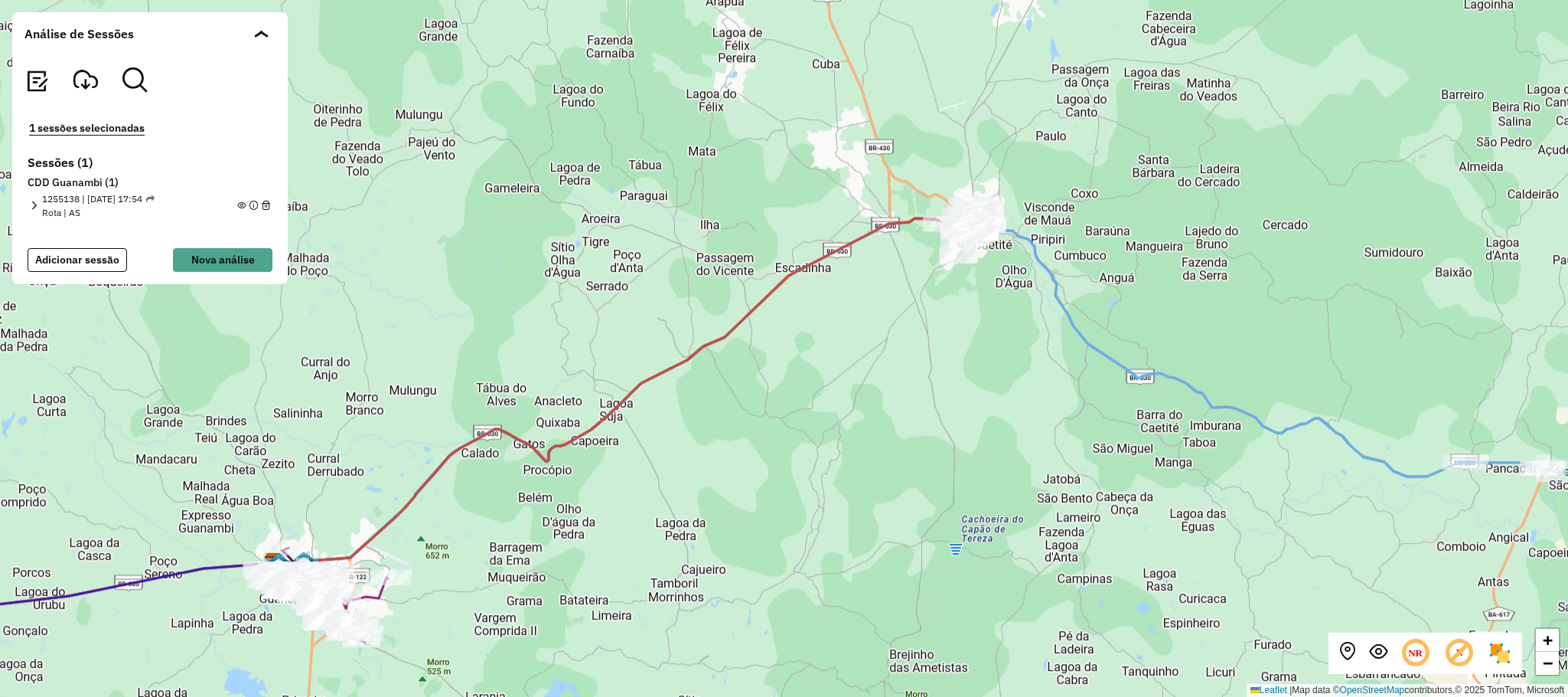
drag, startPoint x: 1269, startPoint y: 409, endPoint x: 1175, endPoint y: 432, distance: 96.8
click at [1177, 439] on div "+ − Leaflet | Map data © OpenStreetMap contributors,© 2025 TomTom, Microsoft" at bounding box center [784, 348] width 1568 height 697
